Goal: Find specific page/section: Find specific page/section

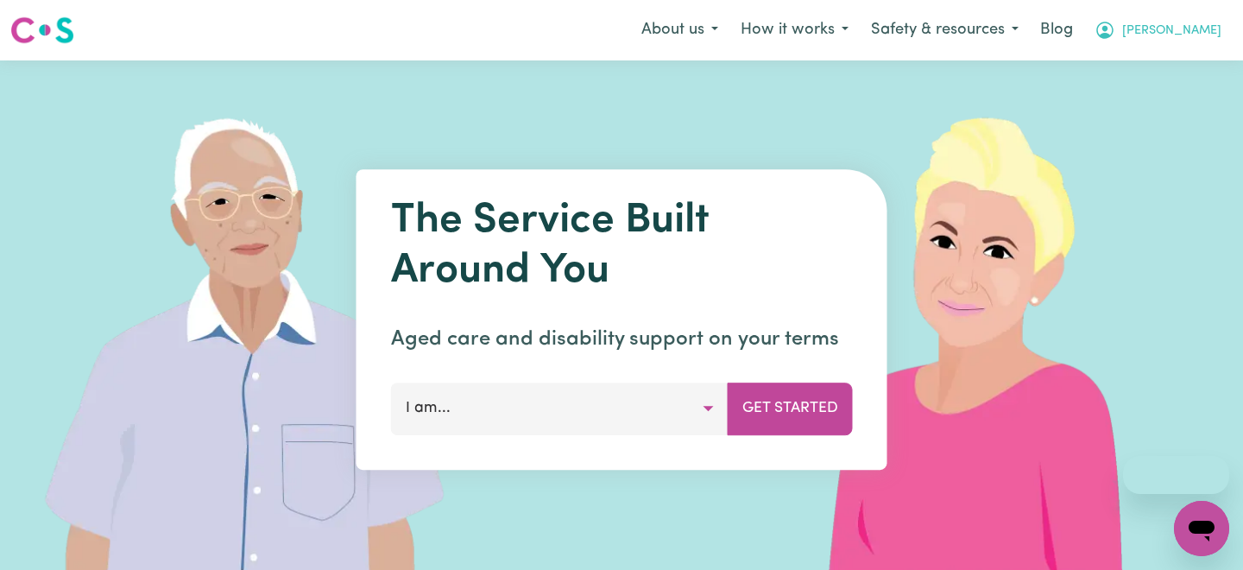
click at [1189, 42] on button "[PERSON_NAME]" at bounding box center [1157, 30] width 149 height 36
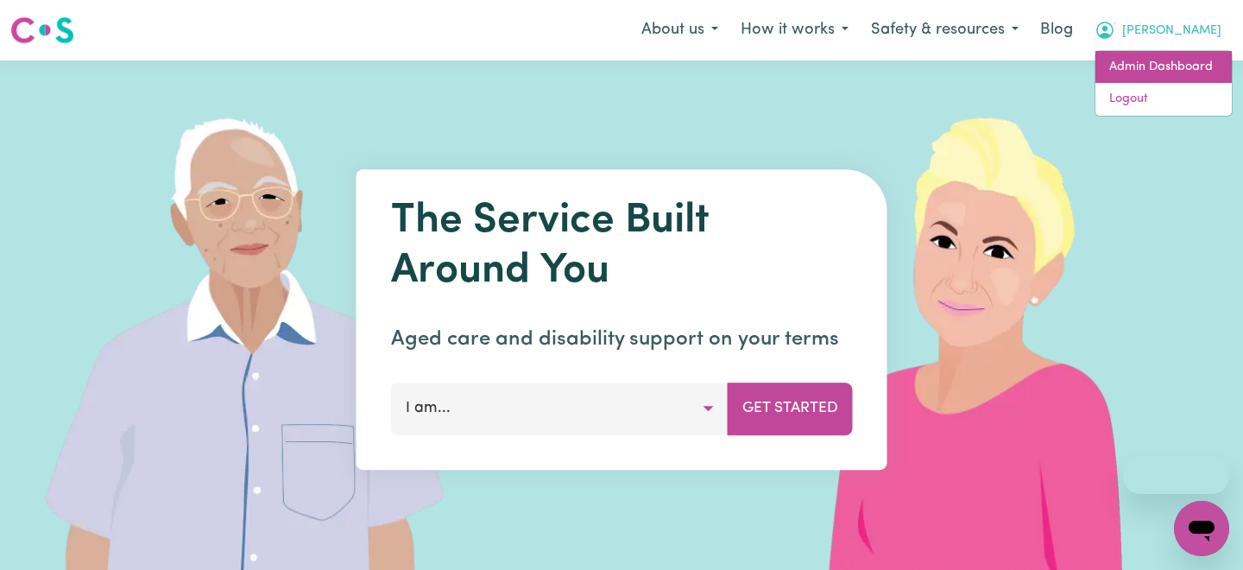
click at [1166, 58] on link "Admin Dashboard" at bounding box center [1163, 67] width 136 height 33
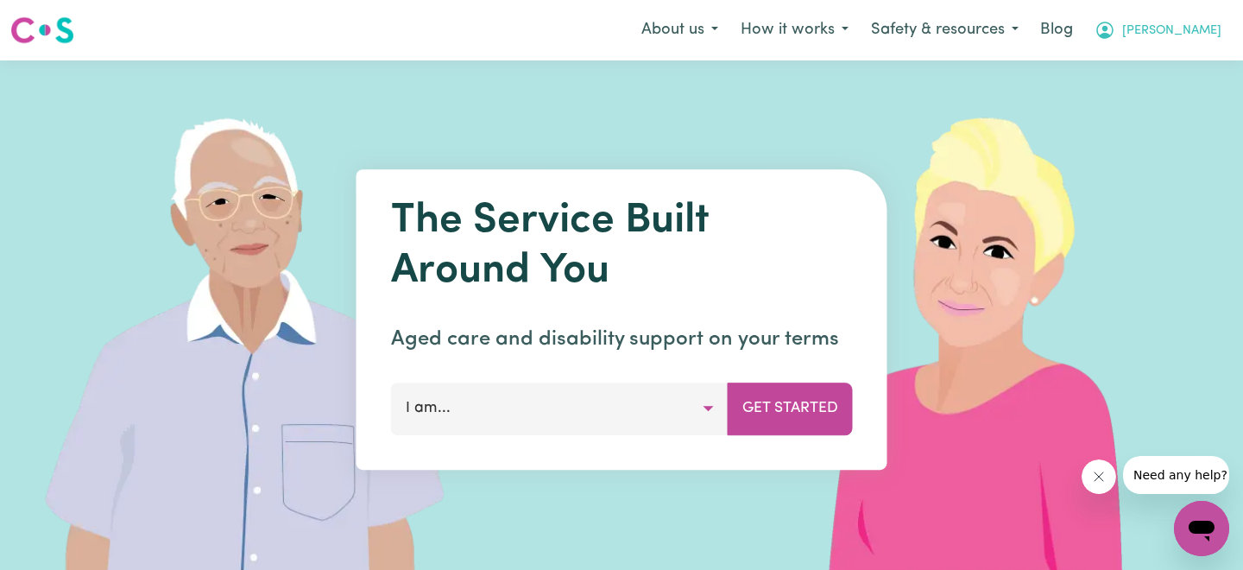
click at [1165, 33] on button "[PERSON_NAME]" at bounding box center [1157, 30] width 149 height 36
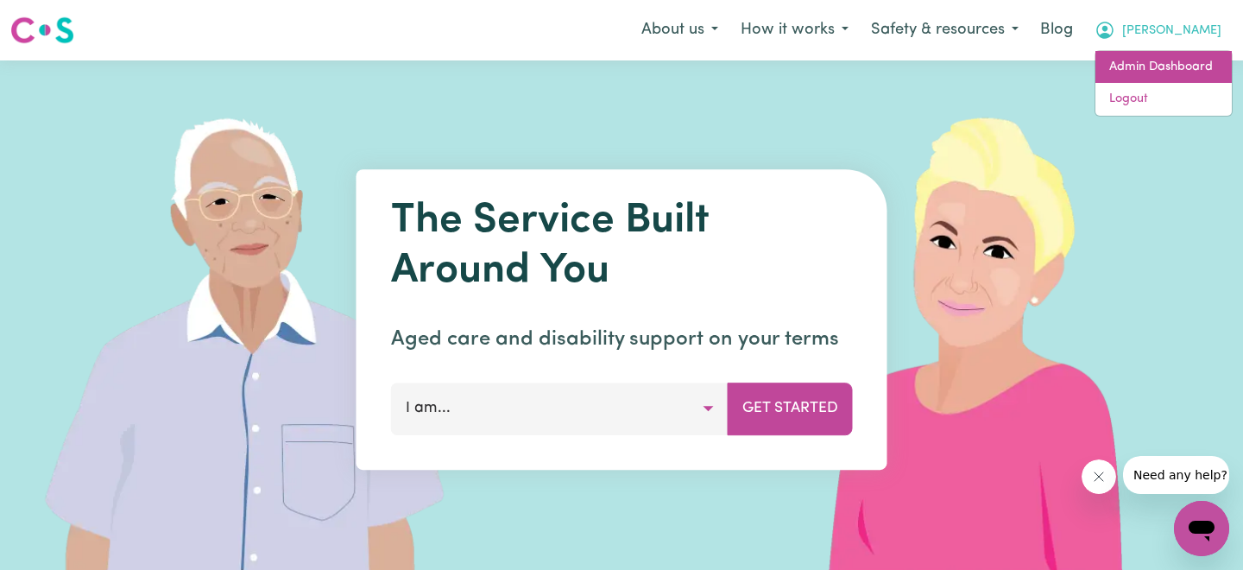
click at [1156, 74] on link "Admin Dashboard" at bounding box center [1163, 67] width 136 height 33
